Goal: Task Accomplishment & Management: Use online tool/utility

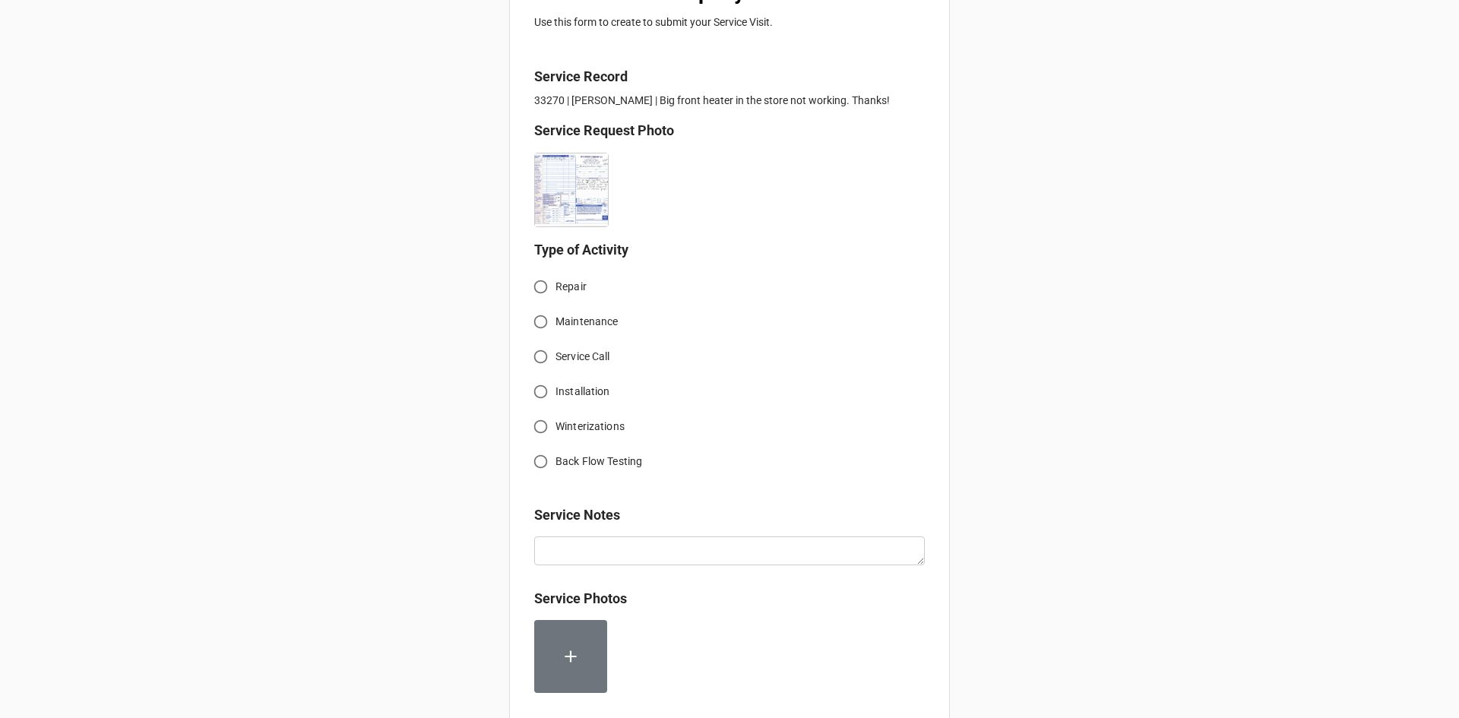
scroll to position [304, 0]
click at [540, 357] on input "Service Call" at bounding box center [541, 356] width 30 height 30
radio input "true"
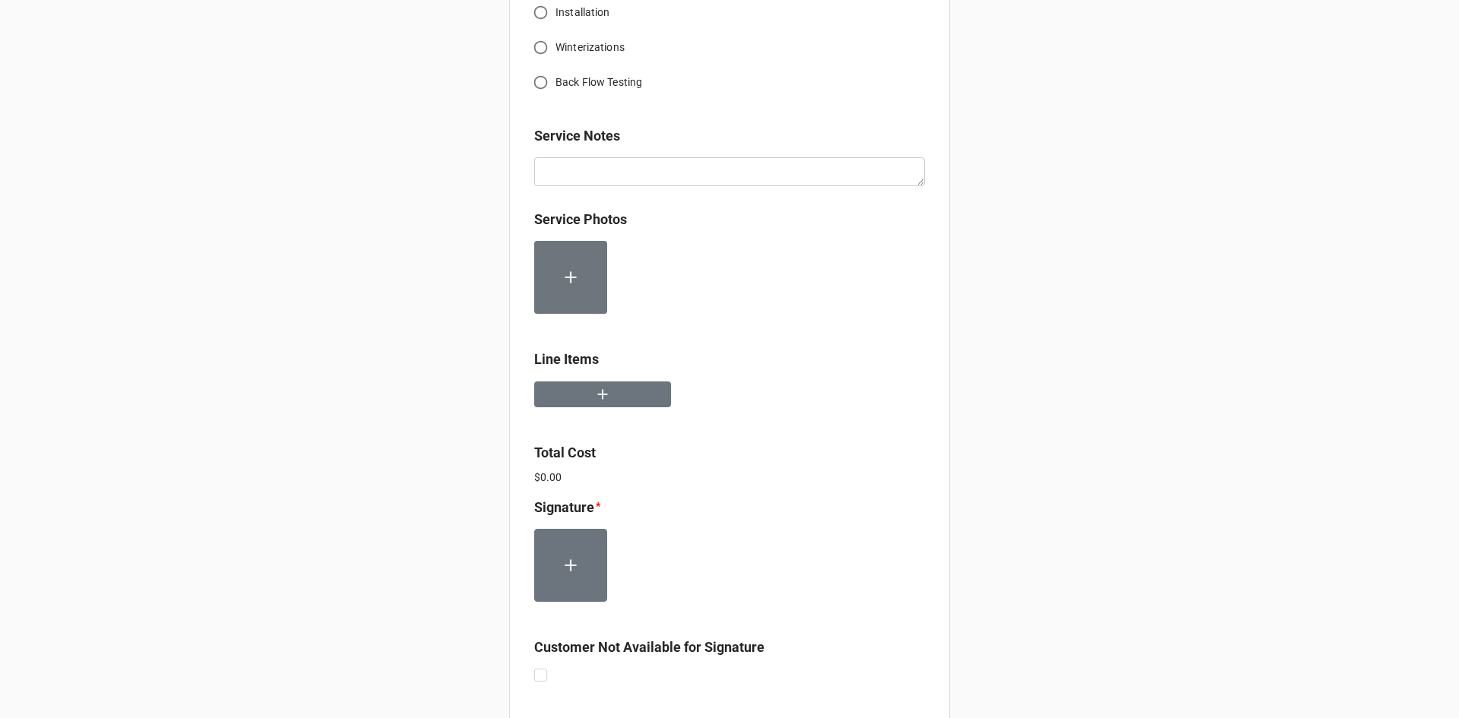
scroll to position [684, 0]
click at [638, 399] on button "button" at bounding box center [602, 393] width 137 height 27
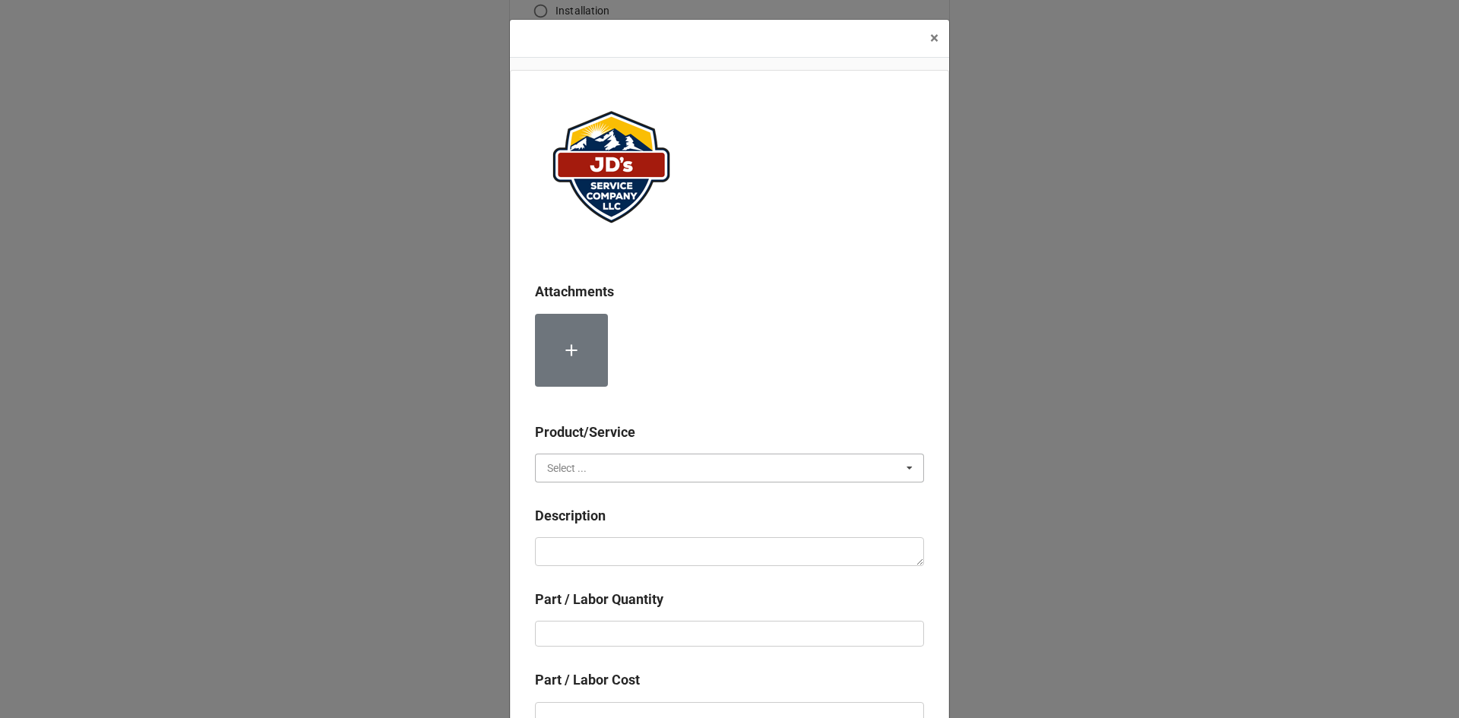
click at [768, 464] on input "text" at bounding box center [731, 468] width 388 height 27
click at [551, 491] on span "Services" at bounding box center [567, 496] width 39 height 12
click at [659, 550] on textarea at bounding box center [729, 551] width 389 height 29
paste textarea "10:30am-11:30am; [STREET_ADDRESS][PERSON_NAME] No heat reported in front of sto…"
type textarea "x"
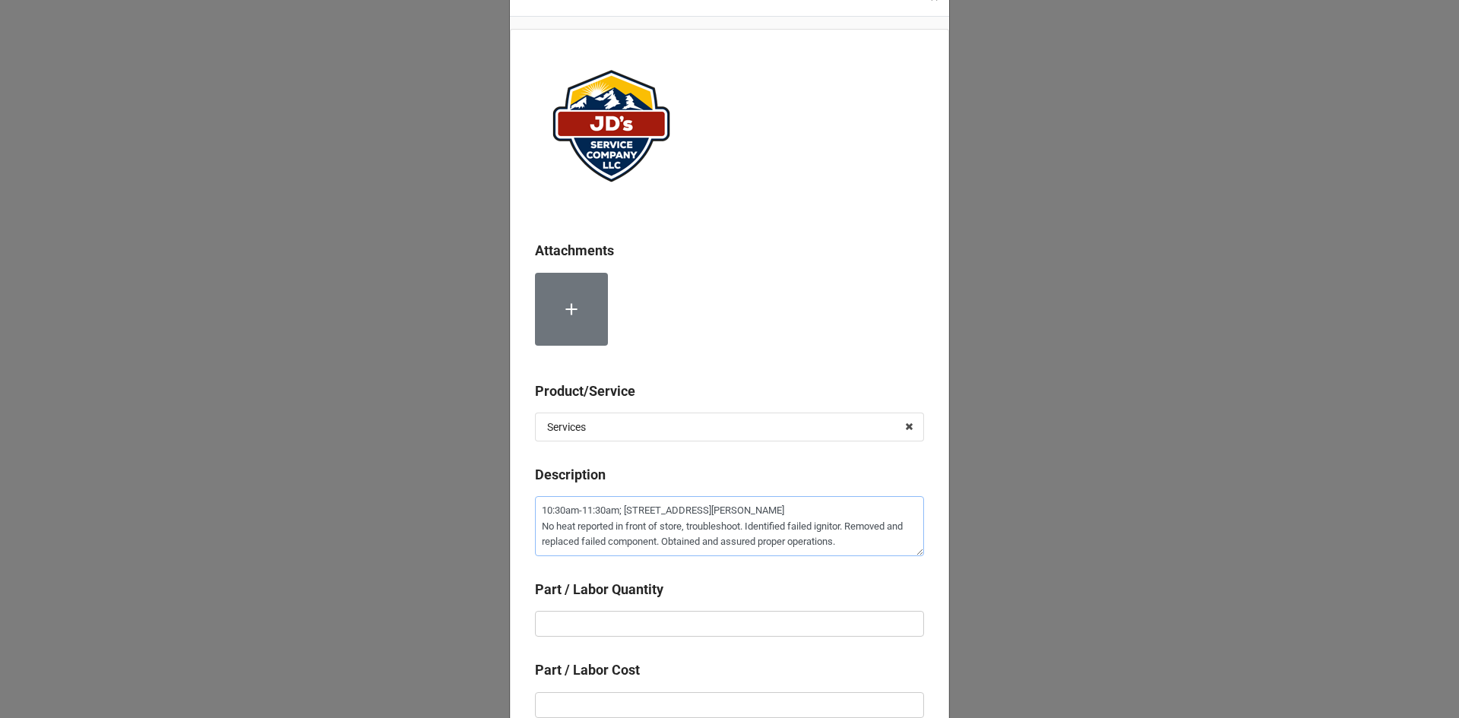
scroll to position [76, 0]
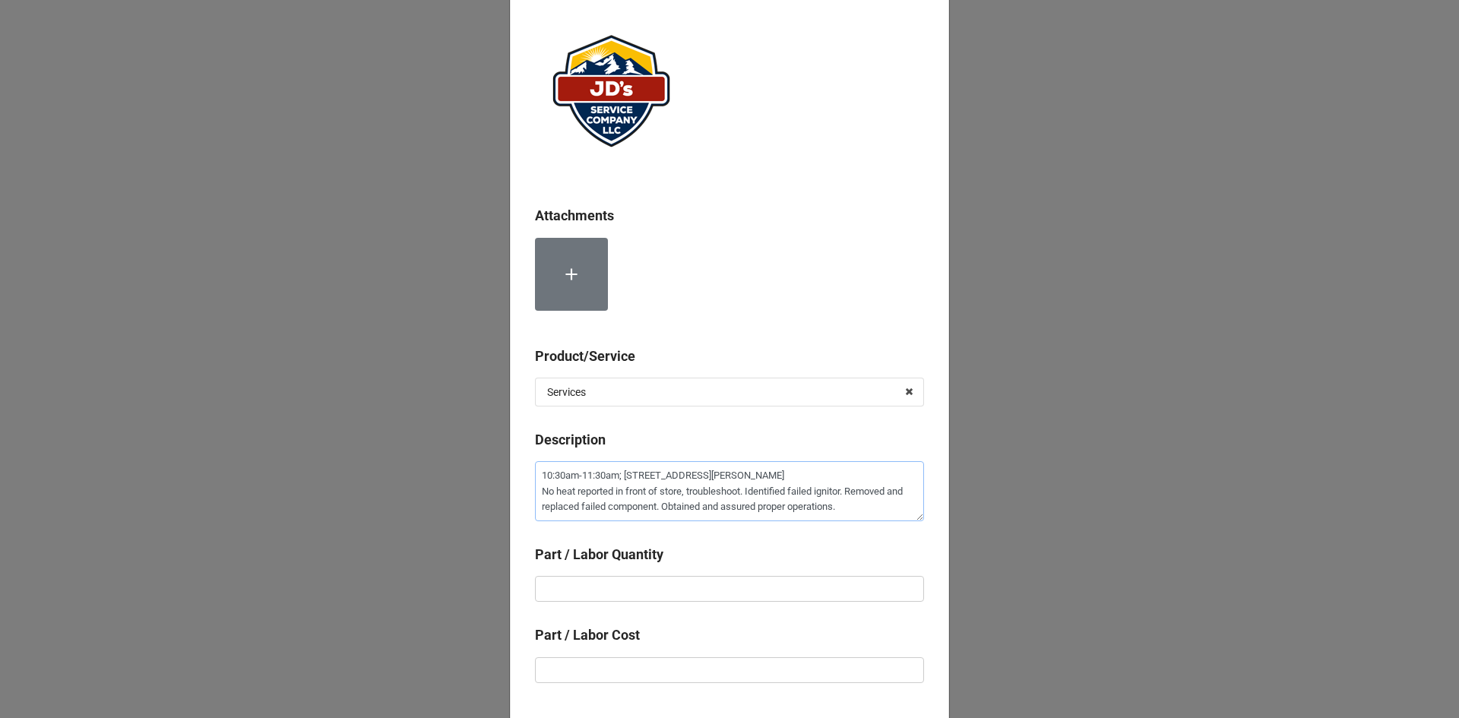
type textarea "10:30am-11:30am; [STREET_ADDRESS][PERSON_NAME] No heat reported in front of sto…"
click at [791, 595] on input "text" at bounding box center [729, 589] width 389 height 26
type textarea "x"
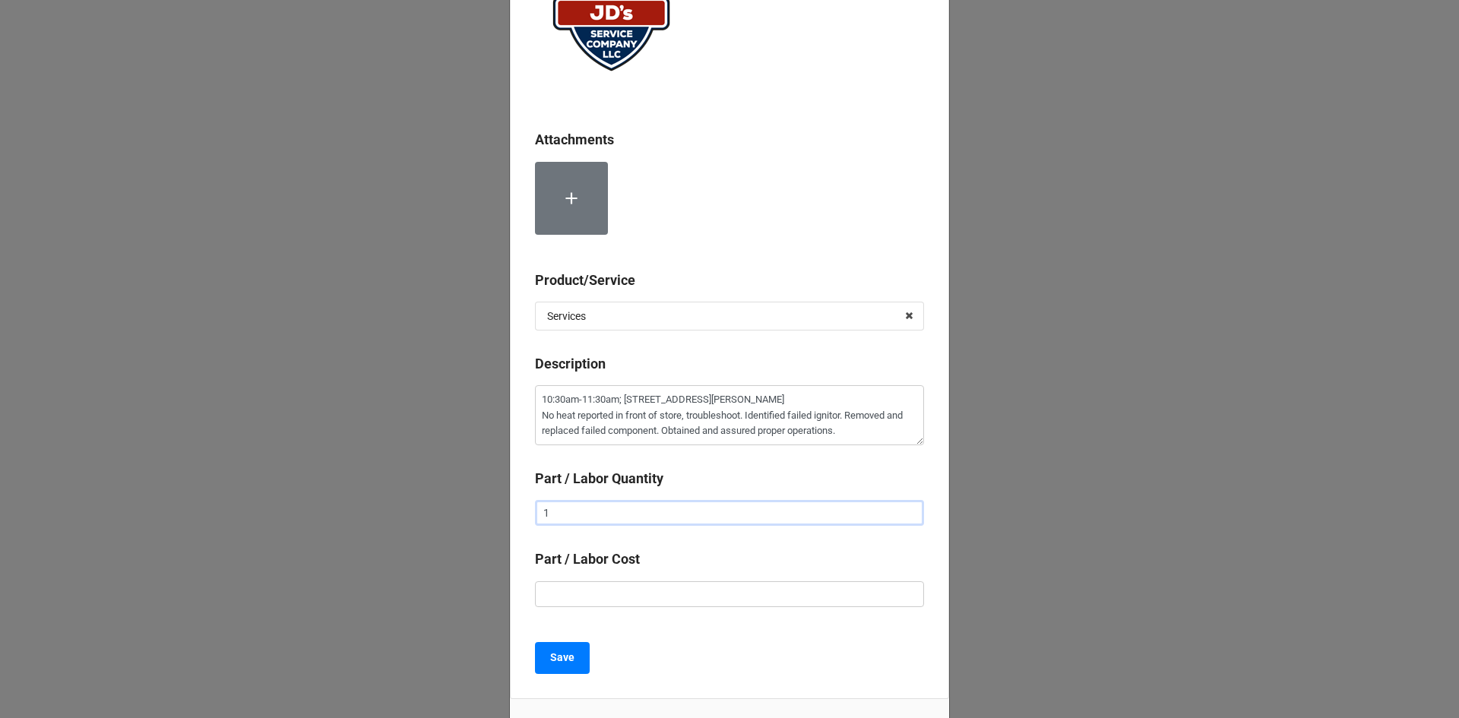
type input "1"
click at [795, 594] on input "text" at bounding box center [729, 594] width 389 height 26
type textarea "x"
type input "$2.00"
type textarea "x"
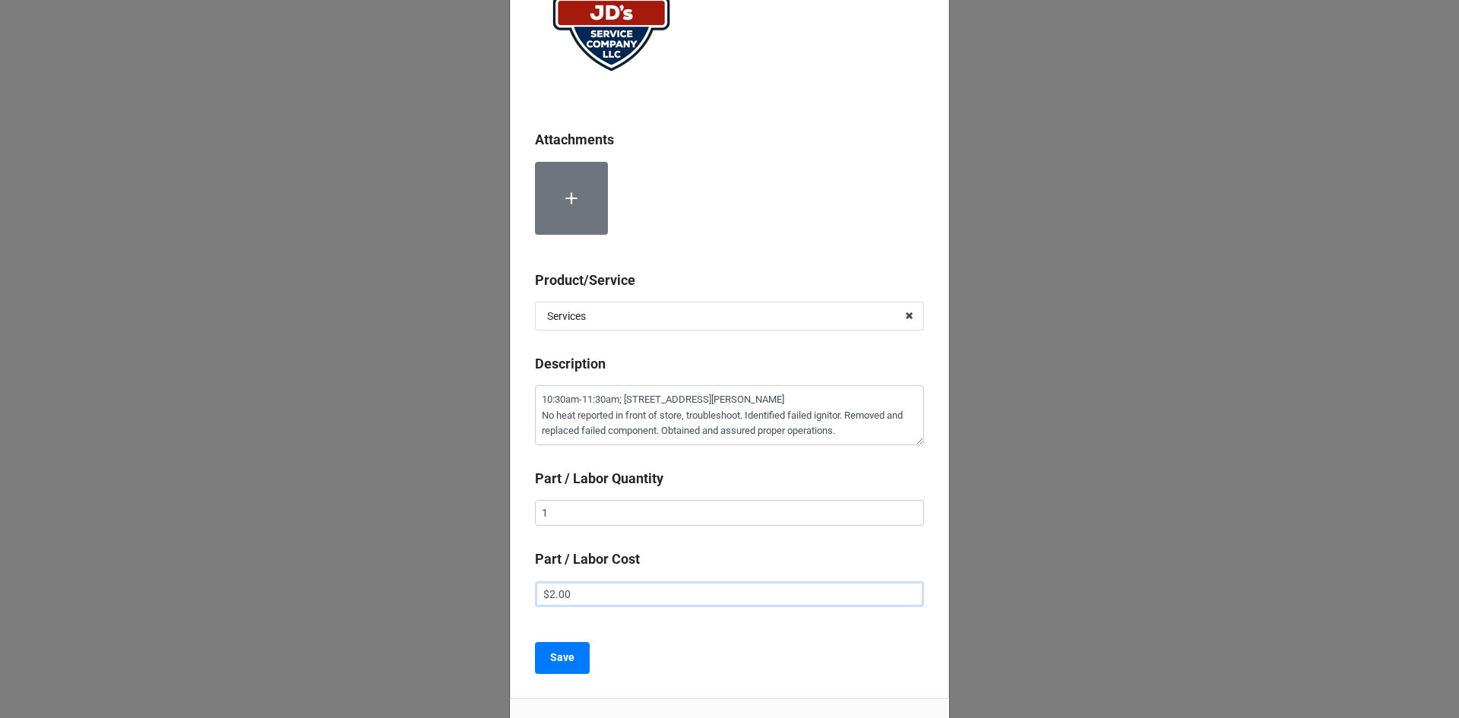
type input "$22.00"
type textarea "x"
type input "$225.00"
click at [778, 639] on div "Attachments Product/Service Services Services Material Cost Description 10:30am…" at bounding box center [729, 308] width 439 height 781
click at [558, 661] on b "Save" at bounding box center [562, 658] width 24 height 16
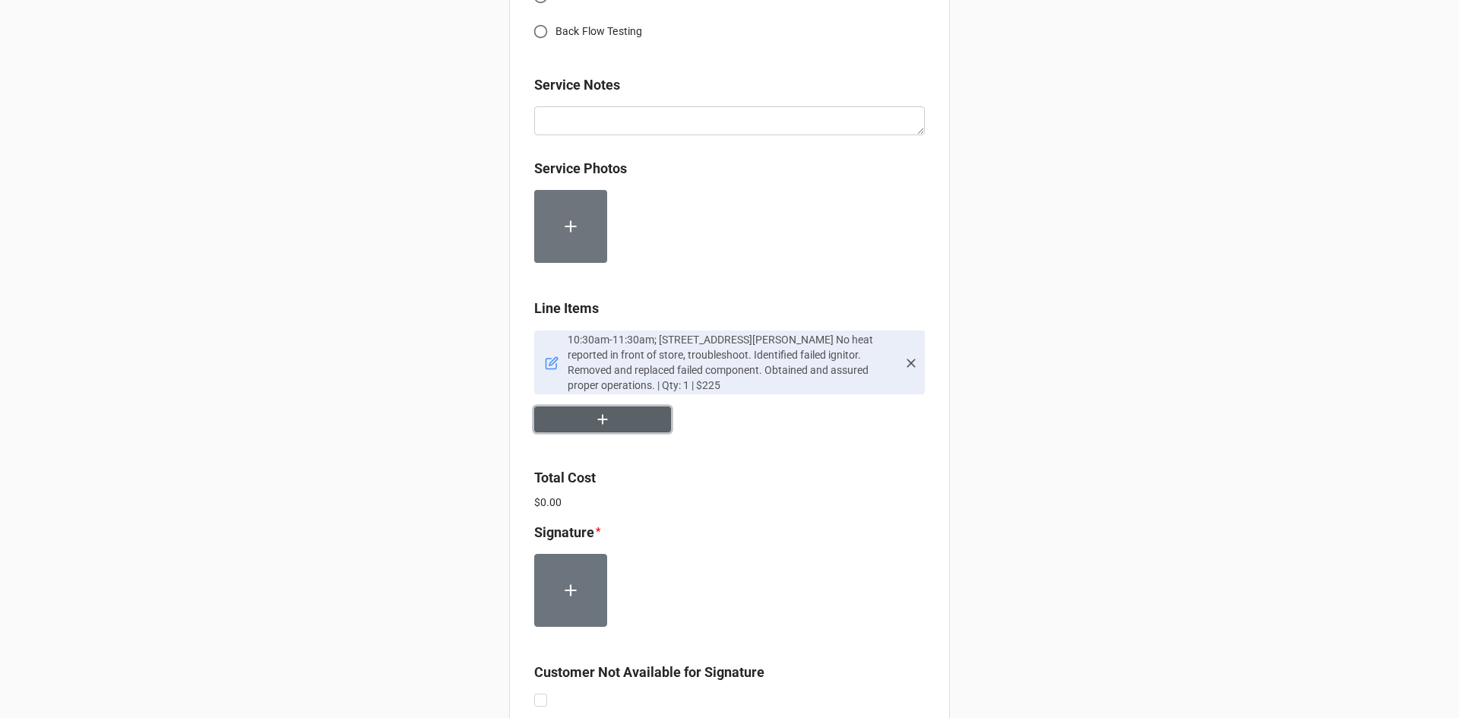
scroll to position [760, 0]
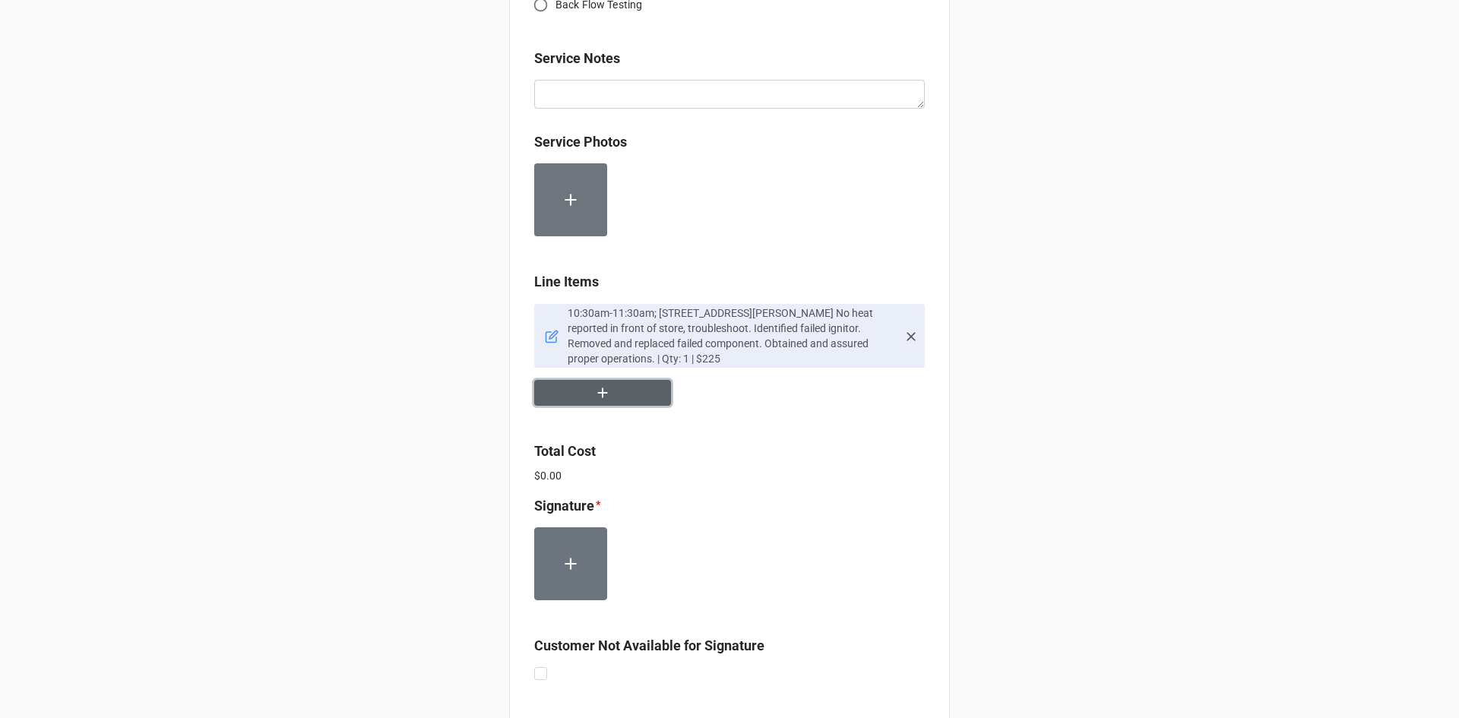
click at [607, 400] on icon "button" at bounding box center [602, 393] width 17 height 17
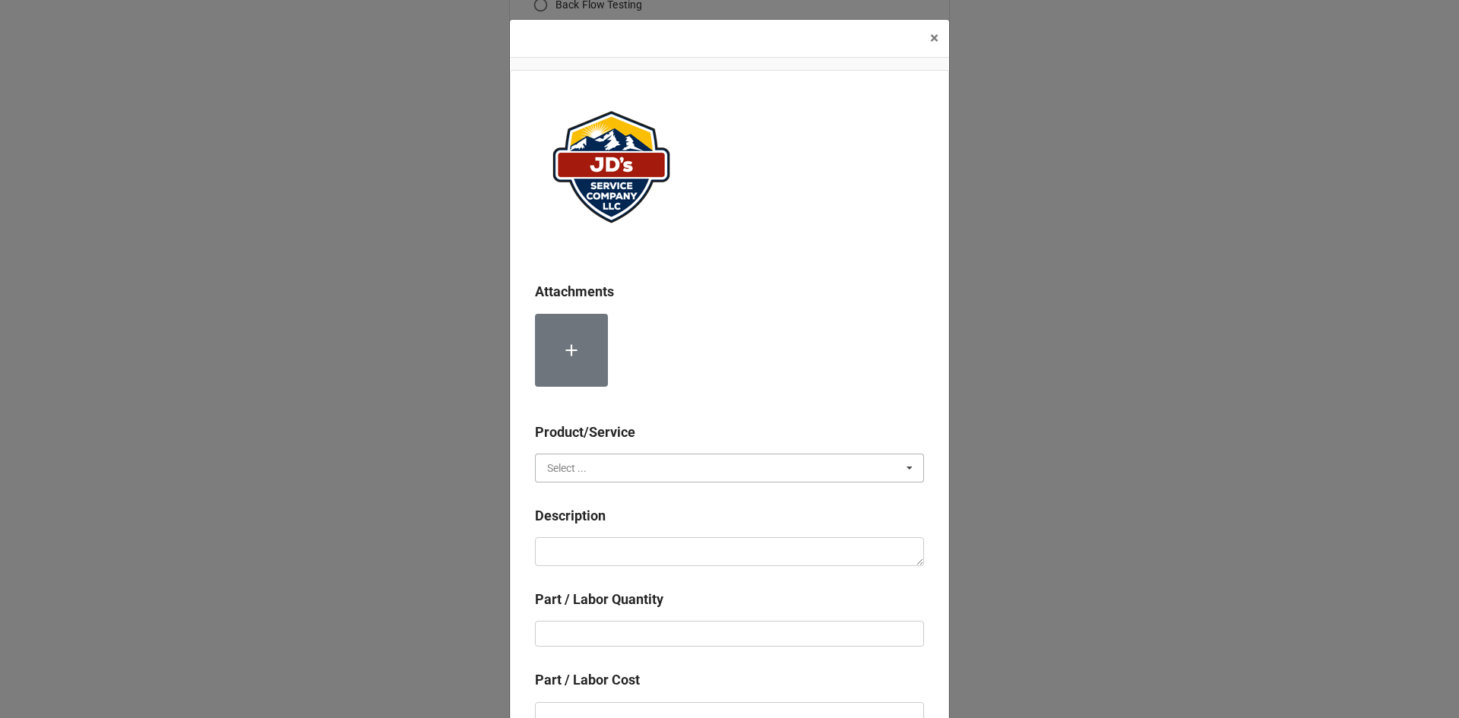
click at [641, 470] on input "text" at bounding box center [731, 468] width 388 height 27
click at [599, 522] on span "Material Cost" at bounding box center [579, 524] width 63 height 12
click at [603, 549] on textarea at bounding box center [729, 551] width 389 height 29
type textarea "x"
type textarea "H"
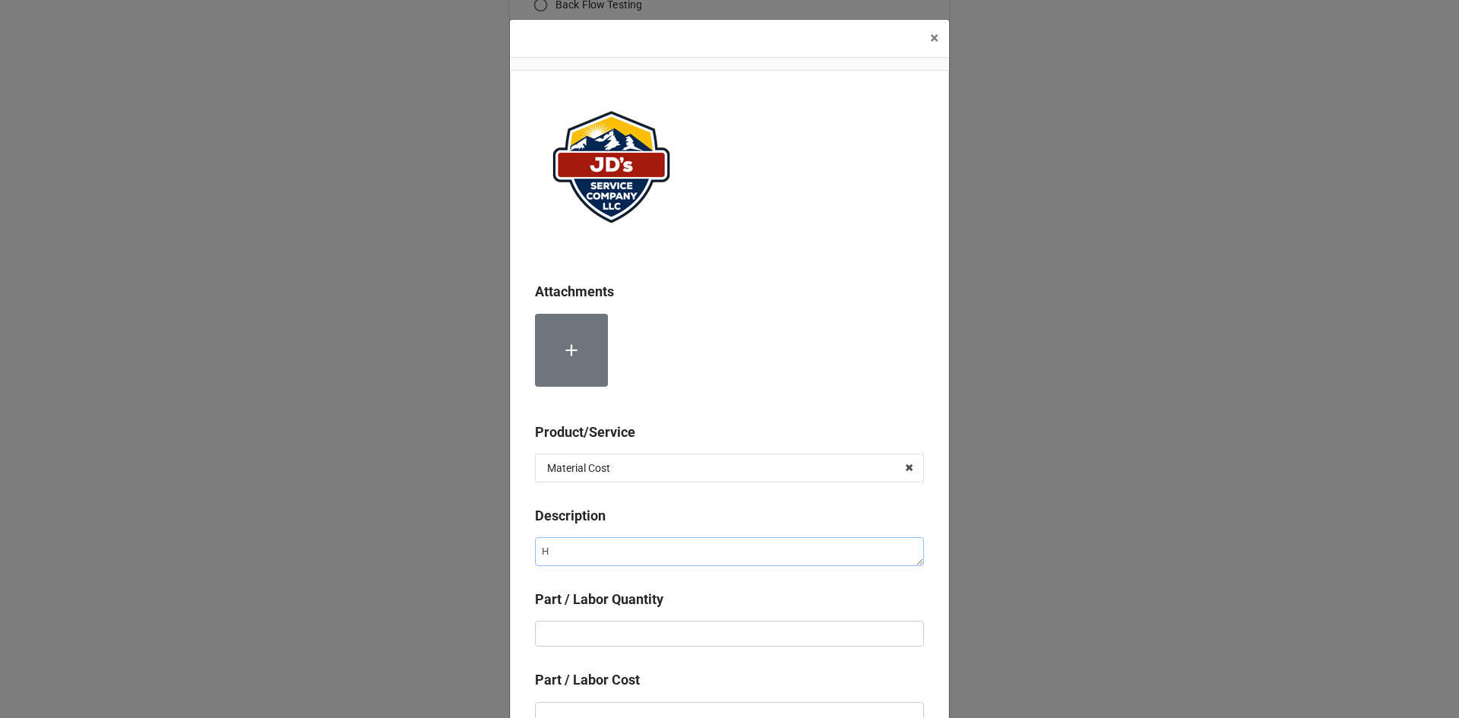
type textarea "x"
type textarea "Ho"
type textarea "x"
type textarea "Hot"
type textarea "x"
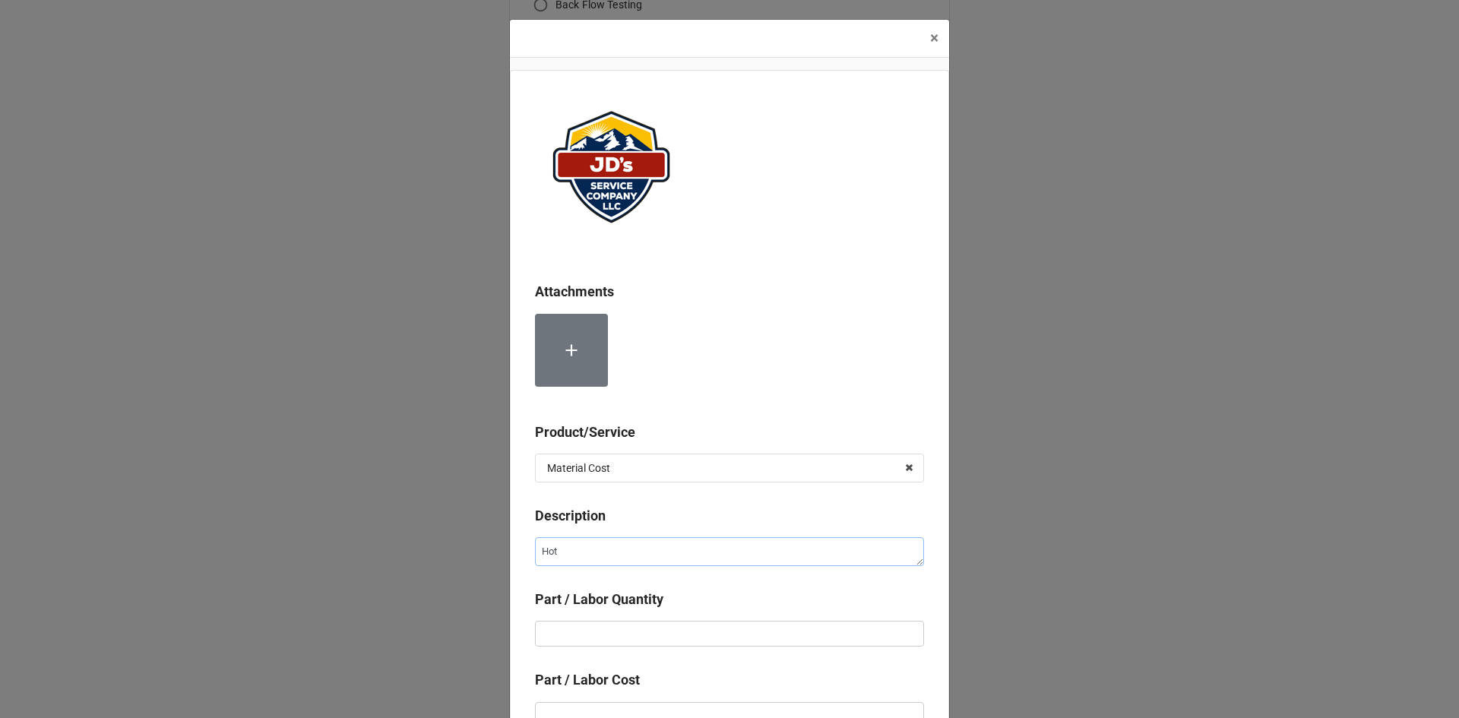
type textarea "Hot"
type textarea "x"
type textarea "Hot S"
type textarea "x"
type textarea "Hot Su"
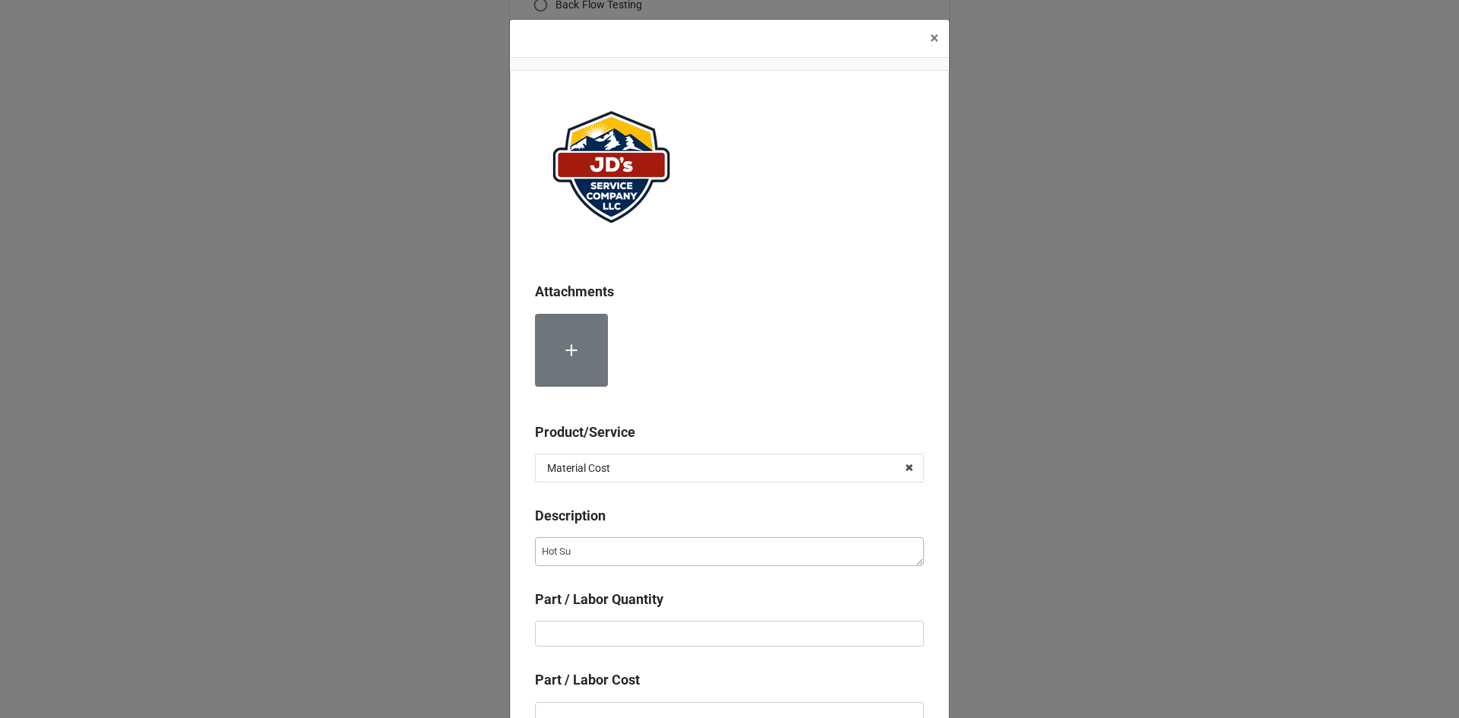
type textarea "x"
type textarea "Hot Sur"
type textarea "x"
type textarea "Hot Sure"
type textarea "x"
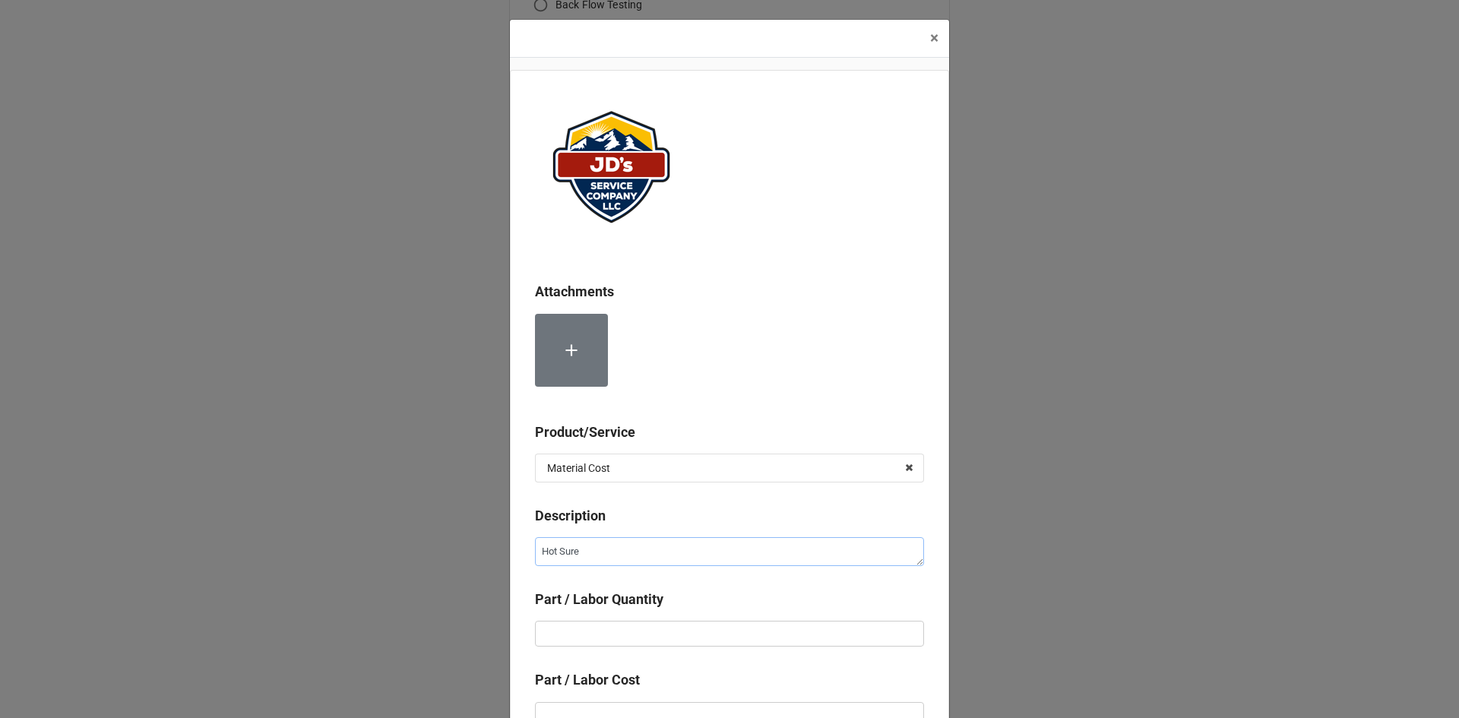
type textarea "Hot Surec"
type textarea "x"
type textarea "Hot Sureca"
type textarea "x"
type textarea "Hot Surec"
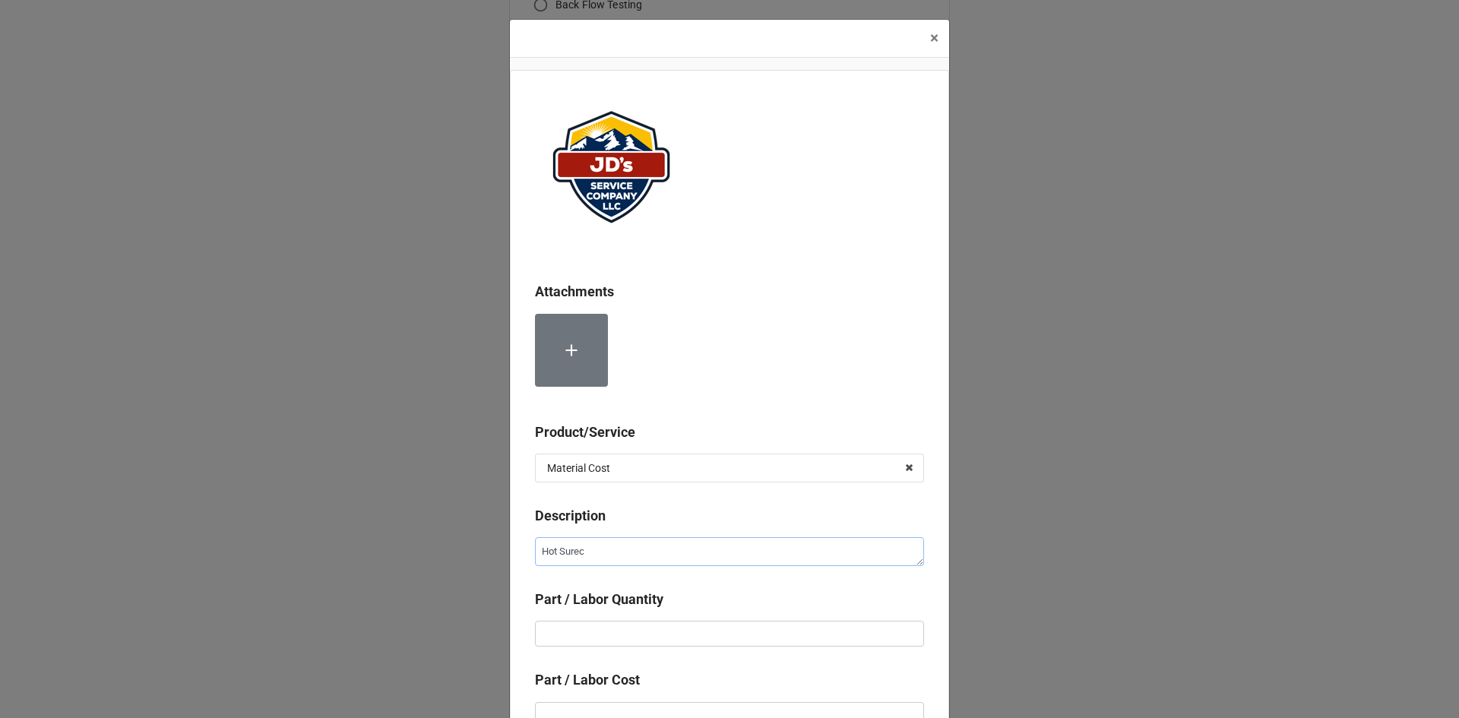
type textarea "x"
type textarea "Hot Sure"
type textarea "x"
type textarea "Hot Sur"
type textarea "x"
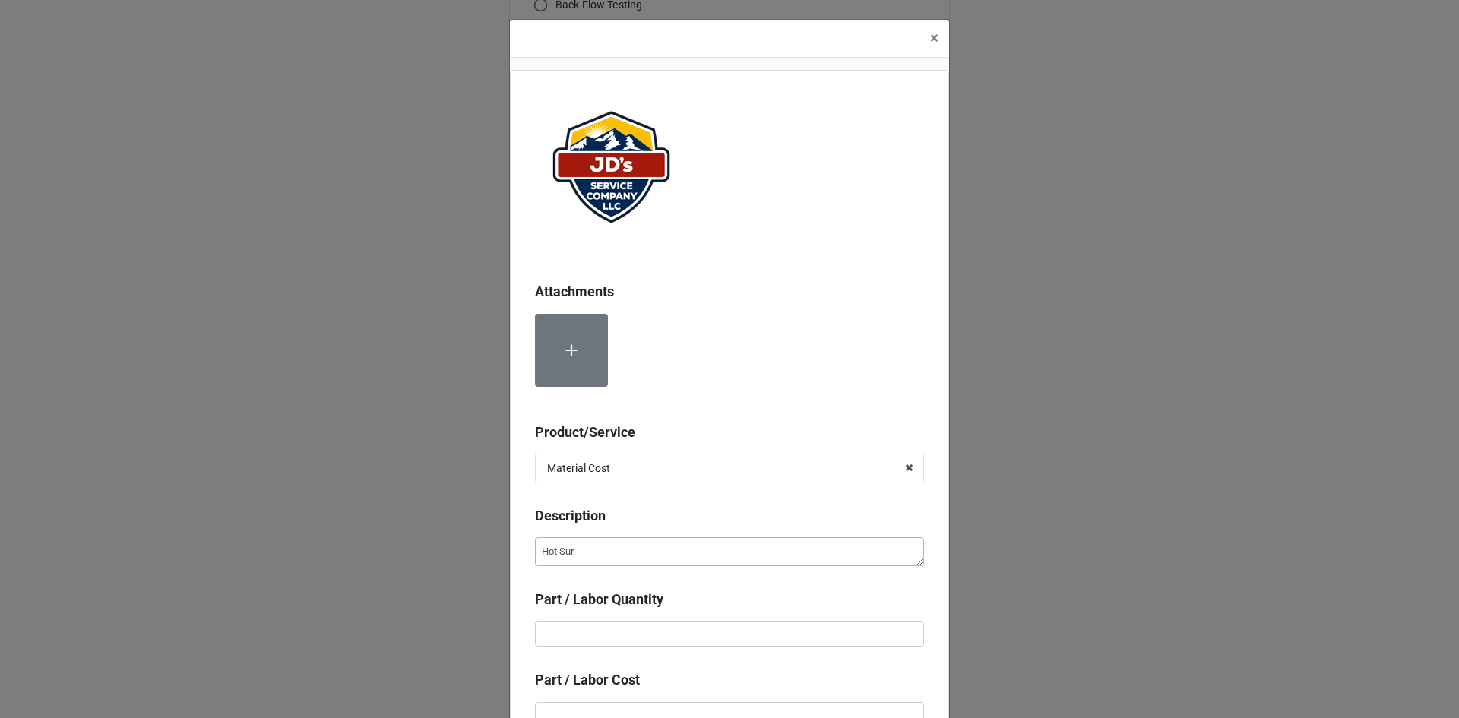
type textarea "Hot Surf"
type textarea "x"
type textarea "Hot Surfa"
type textarea "x"
type textarea "Hot Surfac"
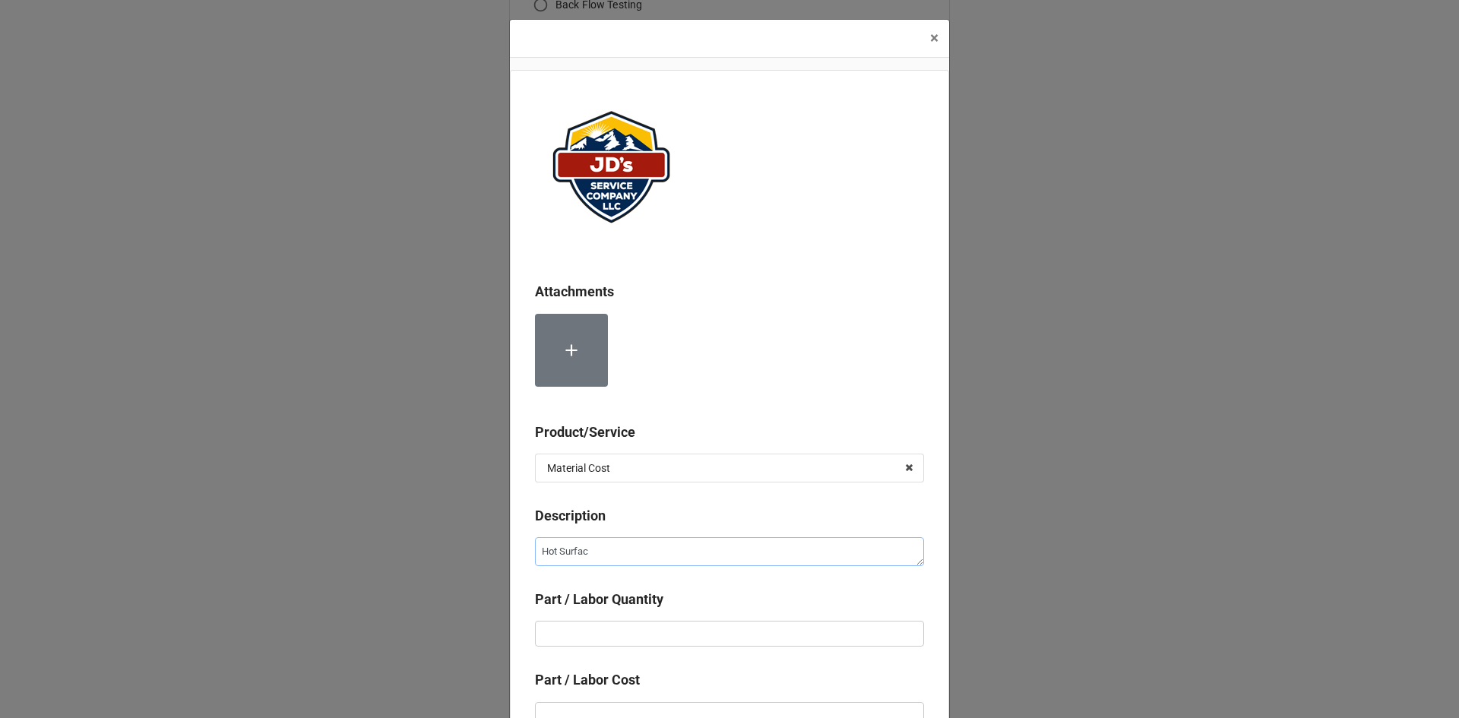
type textarea "x"
type textarea "Hot Surface"
type textarea "x"
type textarea "Hot Surface"
type textarea "x"
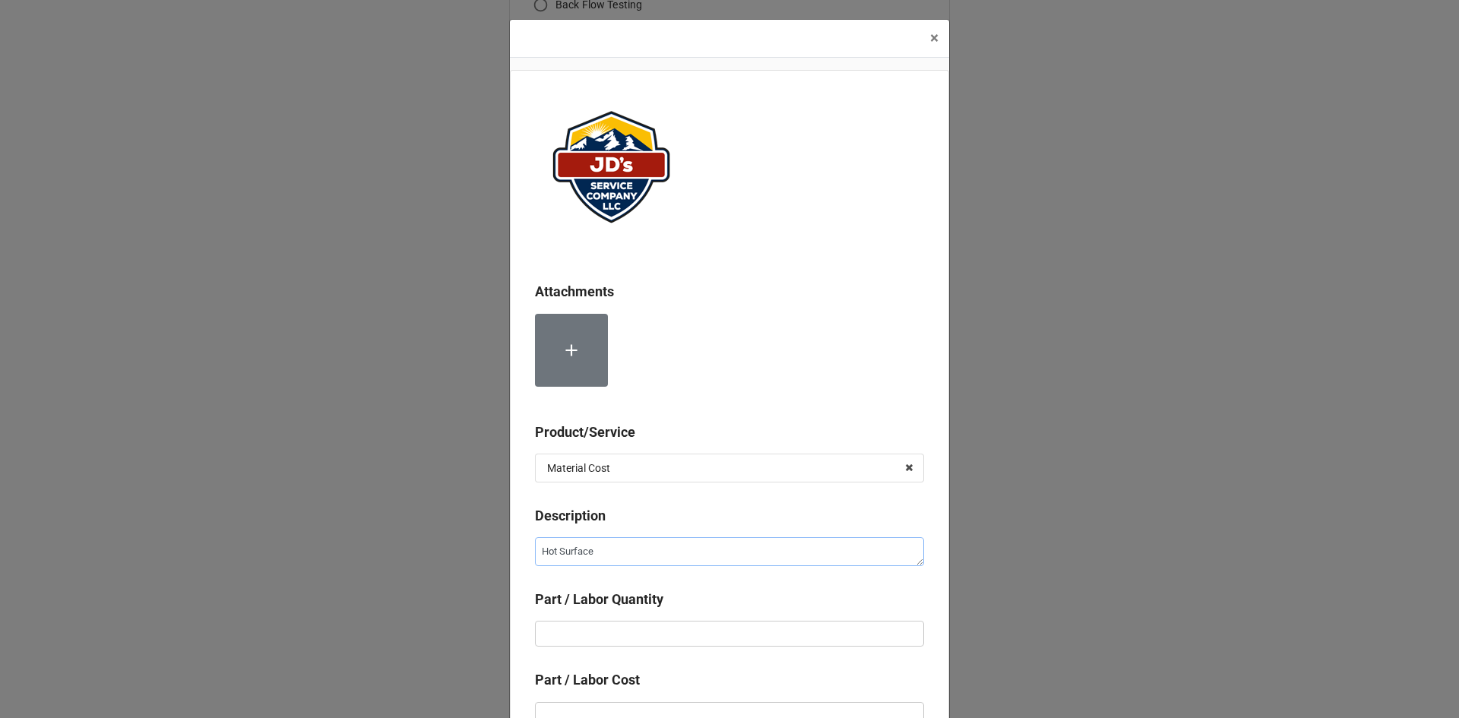
type textarea "Hot Surface I"
type textarea "x"
type textarea "Hot Surface Ig"
type textarea "x"
type textarea "Hot Surface Ign"
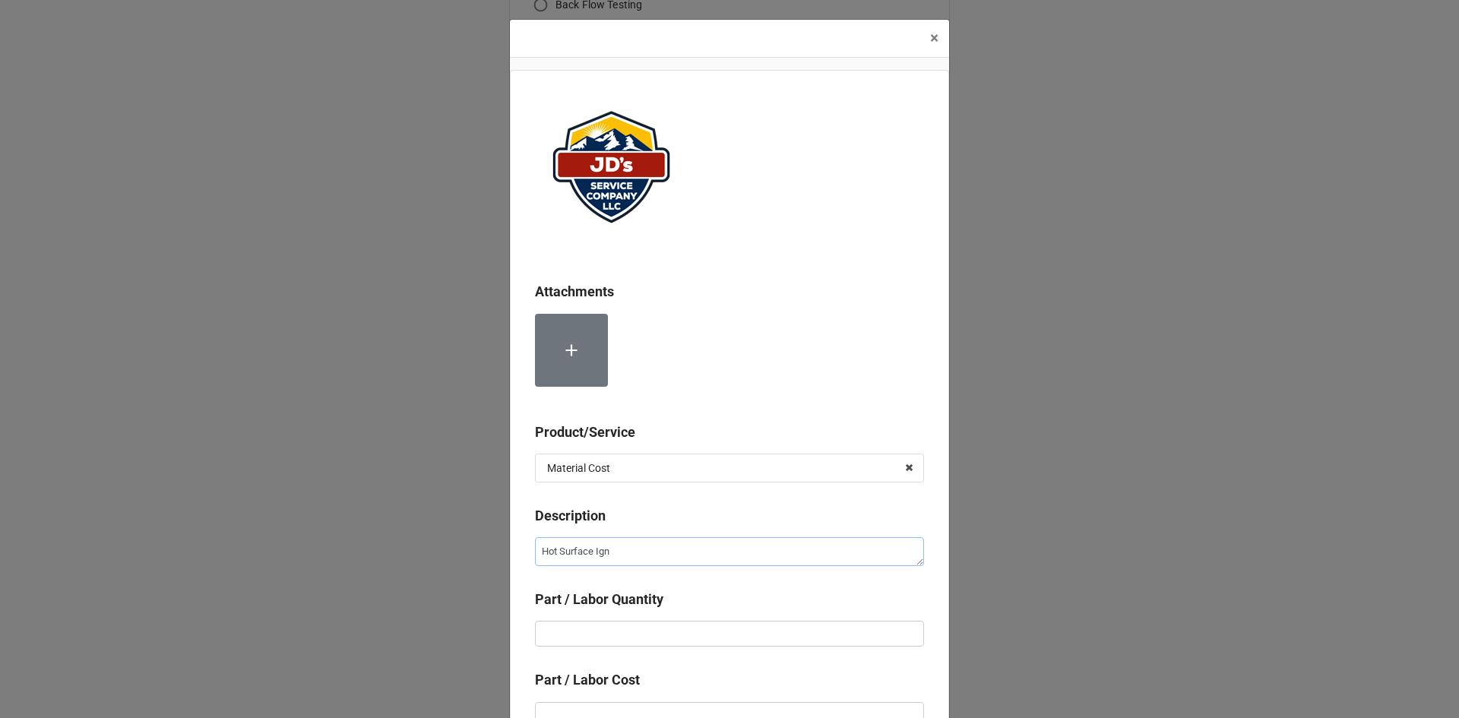
type textarea "x"
type textarea "Hot Surface Igni"
type textarea "x"
type textarea "Hot Surface Ignit"
type textarea "x"
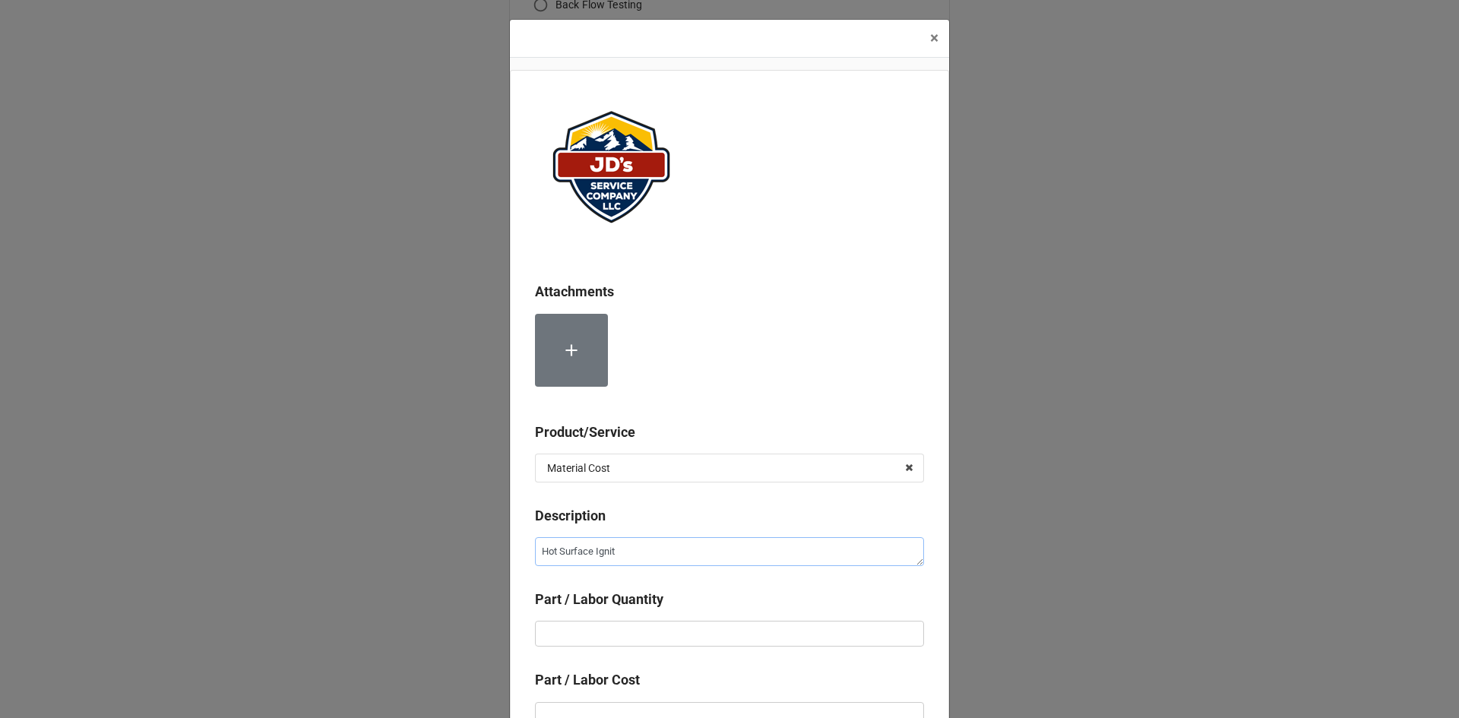
type textarea "Hot Surface Igniti"
type textarea "x"
type textarea "Hot Surface Ignitio"
type textarea "x"
type textarea "Hot Surface Ignition"
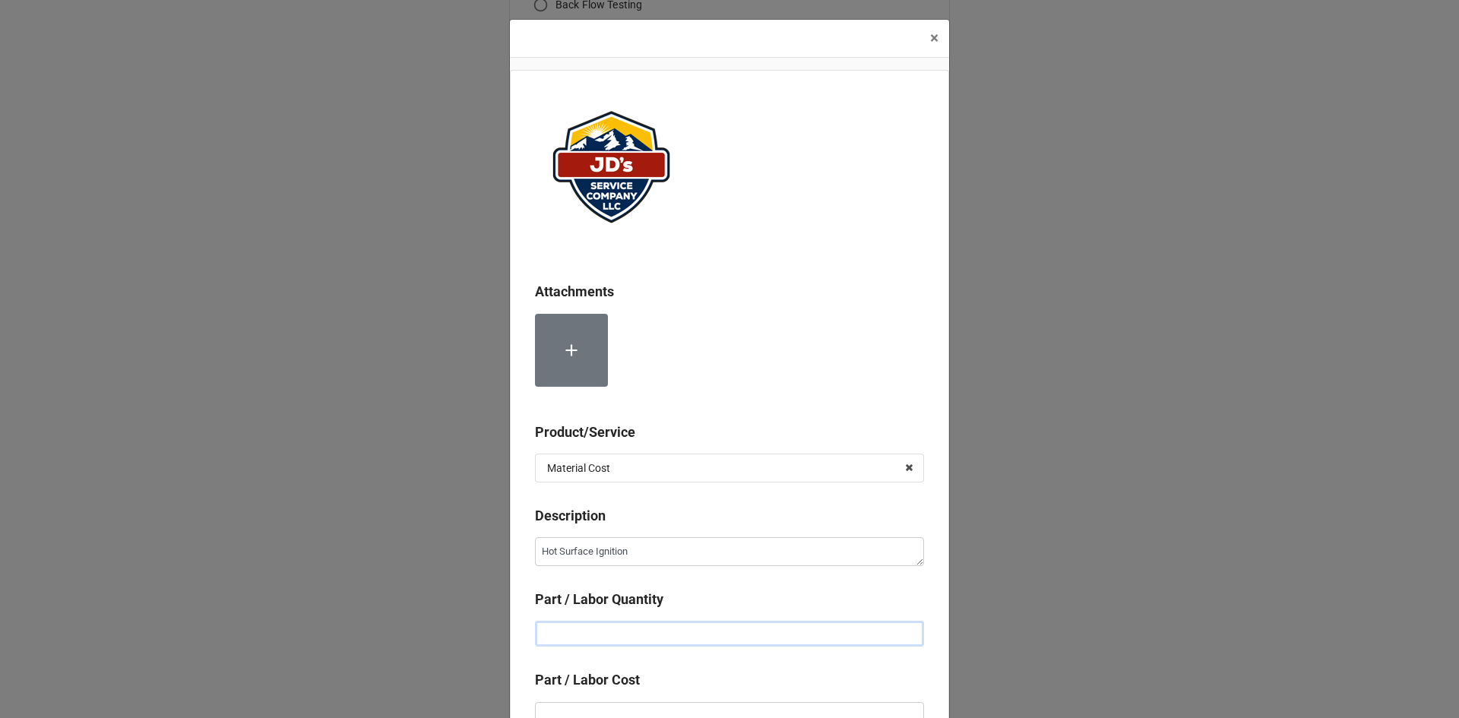
click at [625, 625] on input "text" at bounding box center [729, 634] width 389 height 26
type textarea "x"
type input "1"
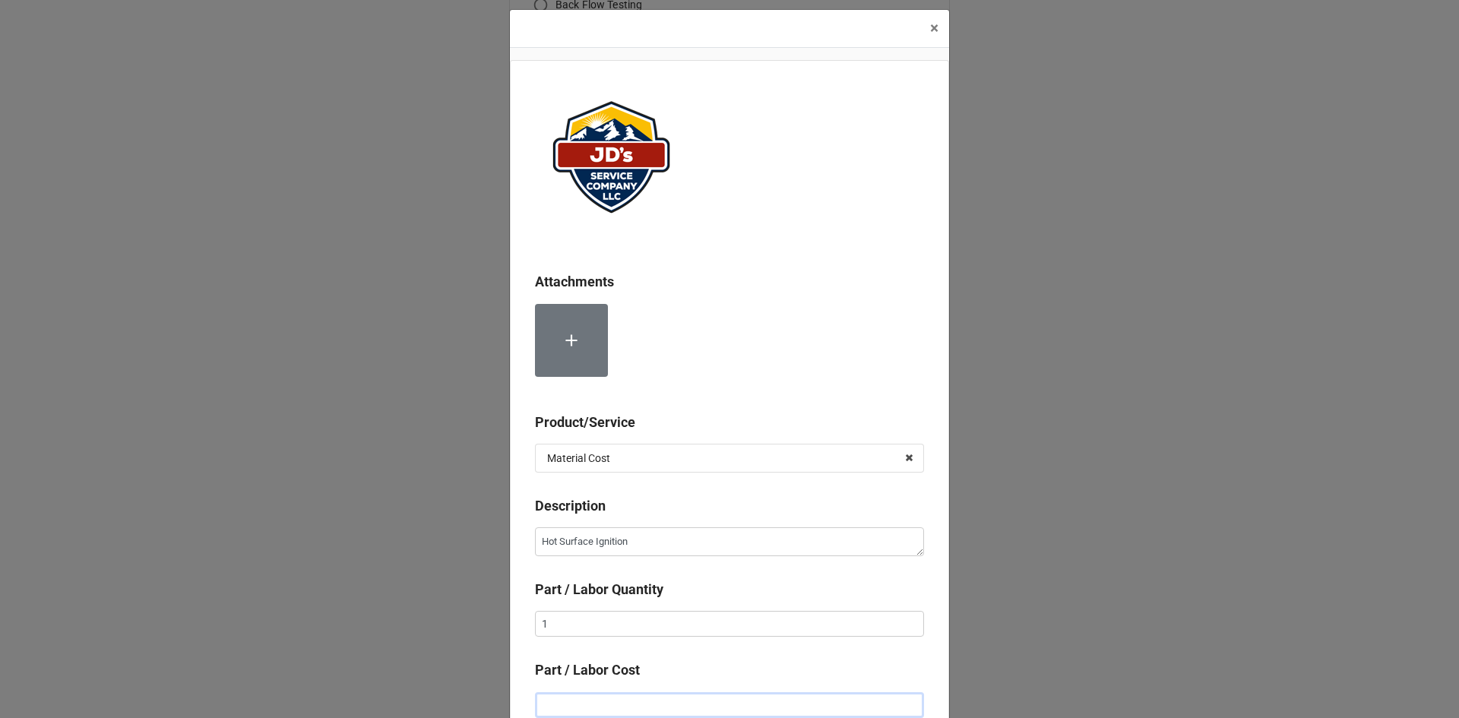
type textarea "x"
type input "$1.00"
type textarea "x"
type input "$11.00"
type textarea "x"
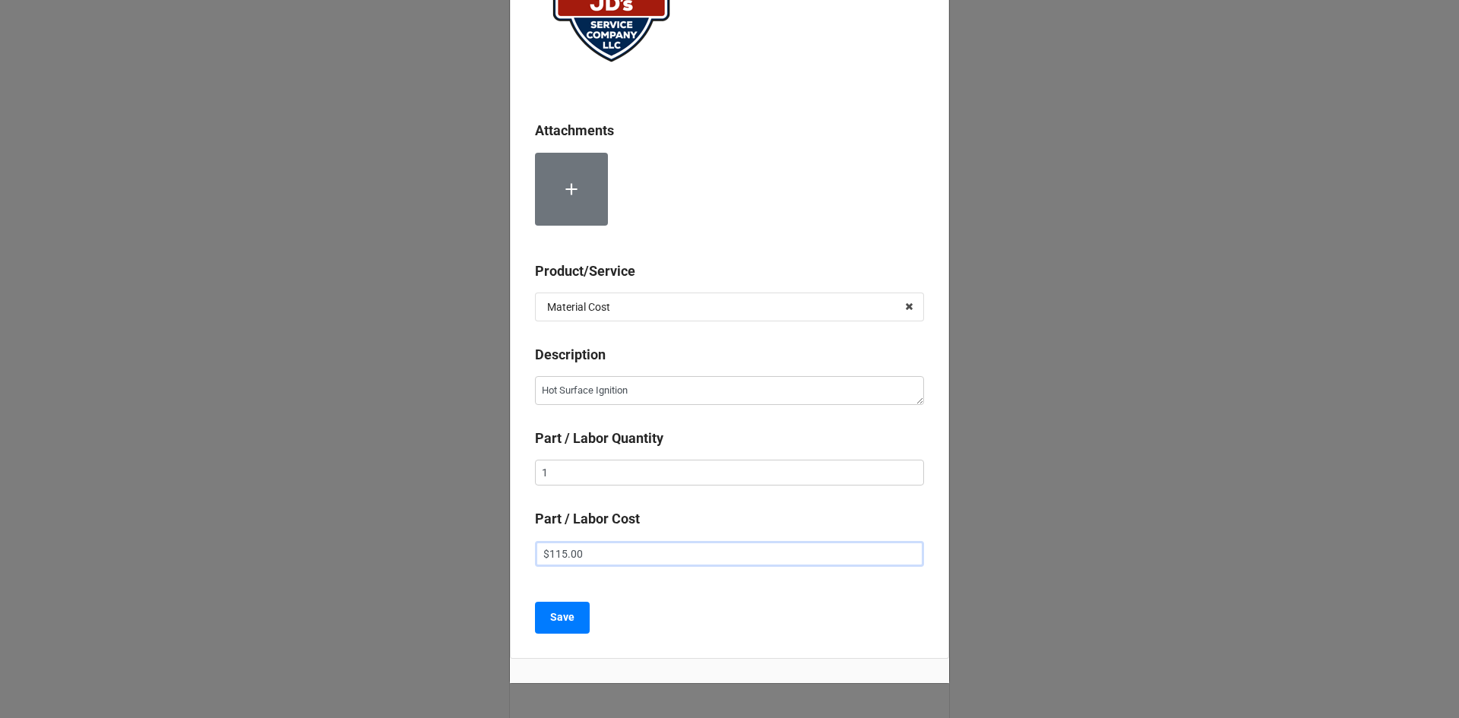
scroll to position [162, 0]
type input "$115.00"
click at [565, 620] on b "Save" at bounding box center [562, 617] width 24 height 16
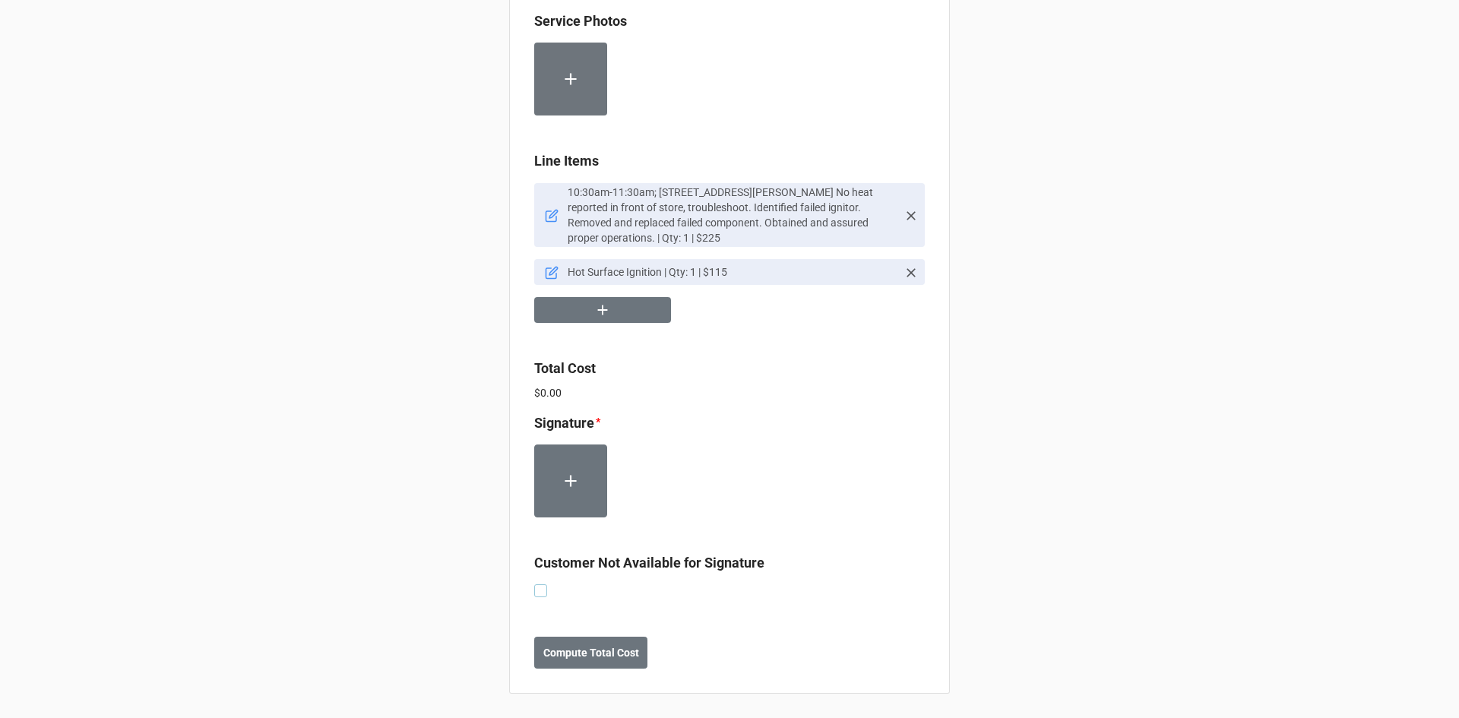
click at [538, 584] on label at bounding box center [540, 584] width 13 height 0
checkbox input "true"
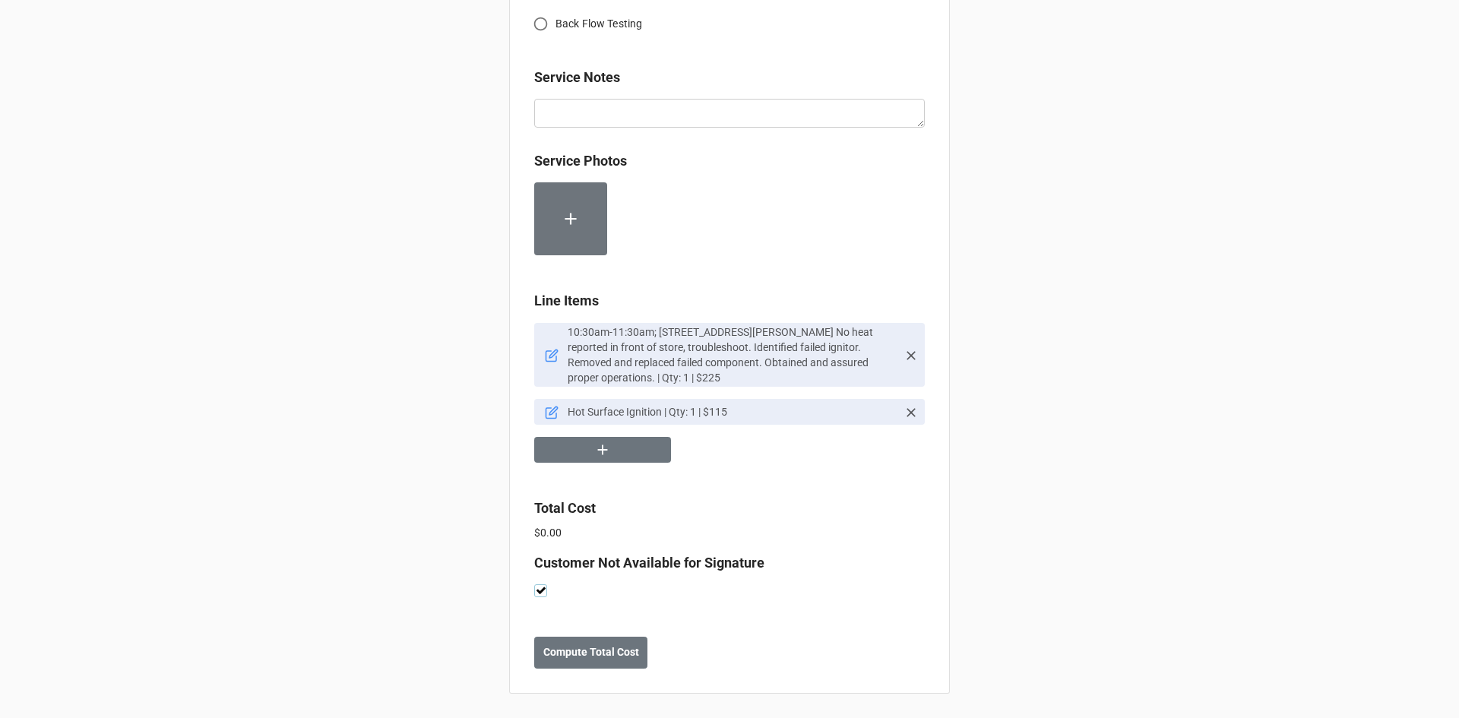
scroll to position [742, 0]
click at [578, 649] on b "Compute Total Cost" at bounding box center [591, 653] width 96 height 16
click at [550, 656] on b "Save" at bounding box center [562, 653] width 24 height 16
